Goal: Check status

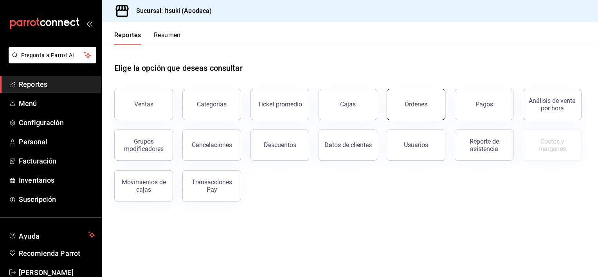
click at [430, 107] on button "Órdenes" at bounding box center [416, 104] width 59 height 31
